Goal: Communication & Community: Connect with others

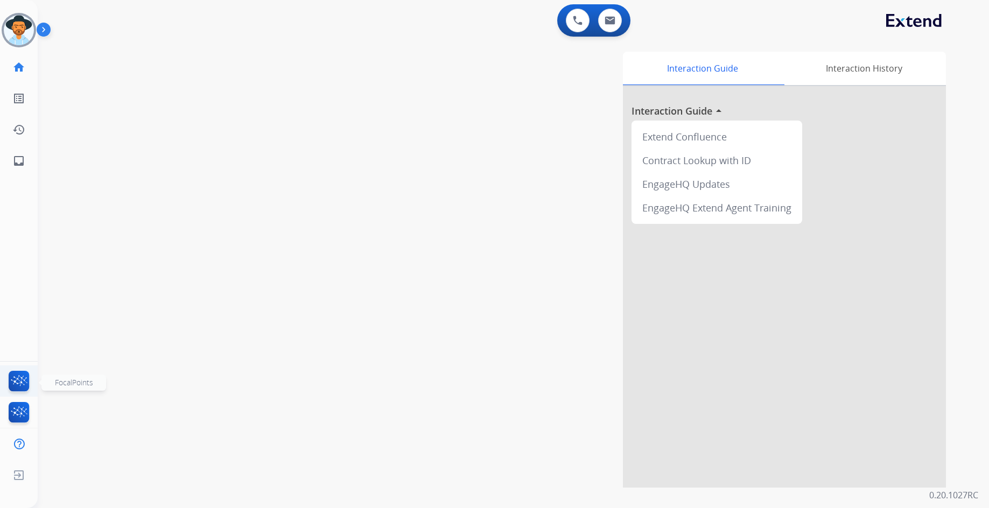
click at [19, 374] on img at bounding box center [18, 383] width 25 height 25
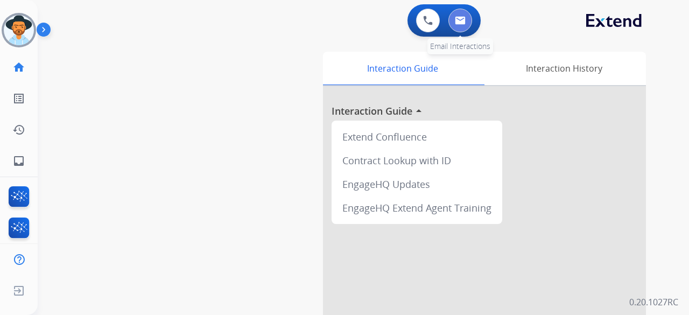
click at [466, 23] on button at bounding box center [461, 21] width 24 height 24
